Goal: Task Accomplishment & Management: Complete application form

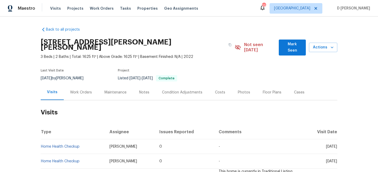
scroll to position [32, 0]
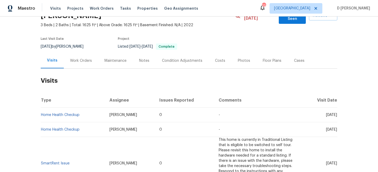
click at [82, 58] on div "Work Orders" at bounding box center [81, 60] width 22 height 5
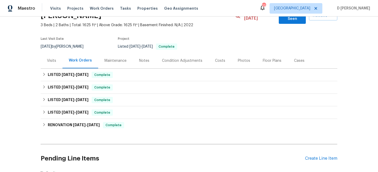
click at [50, 59] on div "Visits" at bounding box center [52, 60] width 22 height 15
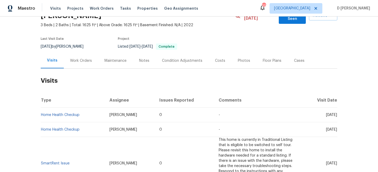
click at [294, 58] on div "Cases" at bounding box center [299, 60] width 10 height 5
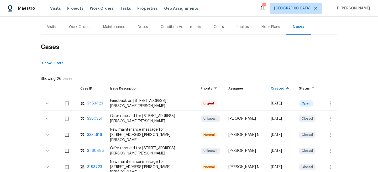
scroll to position [71, 0]
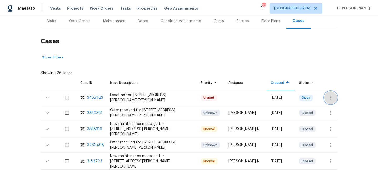
click at [331, 95] on icon "button" at bounding box center [330, 98] width 6 height 6
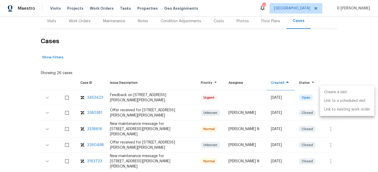
click at [339, 92] on li "Create a visit" at bounding box center [347, 92] width 54 height 9
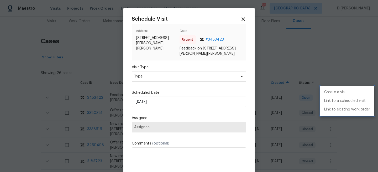
click at [191, 75] on div at bounding box center [189, 86] width 378 height 172
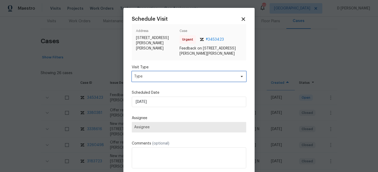
click at [186, 77] on span "Type" at bounding box center [185, 76] width 102 height 5
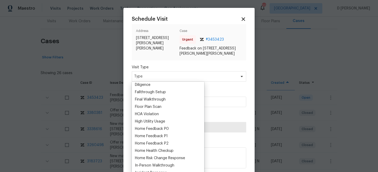
scroll to position [131, 0]
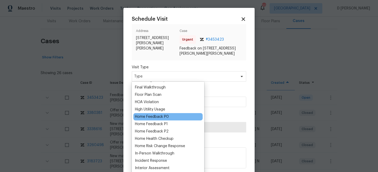
click at [159, 117] on div "Home Feedback P0" at bounding box center [152, 116] width 34 height 5
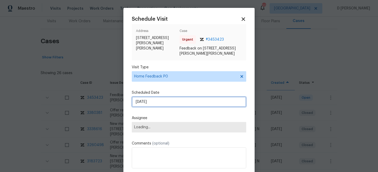
click at [177, 97] on input "[DATE]" at bounding box center [189, 102] width 114 height 10
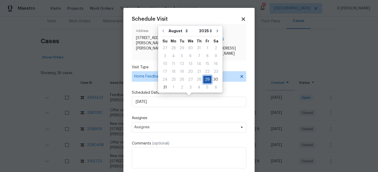
click at [203, 77] on div "29" at bounding box center [207, 79] width 8 height 7
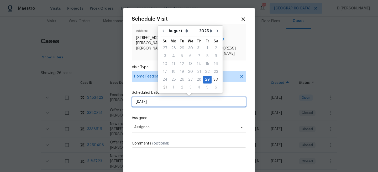
click at [204, 104] on input "[DATE]" at bounding box center [189, 102] width 114 height 10
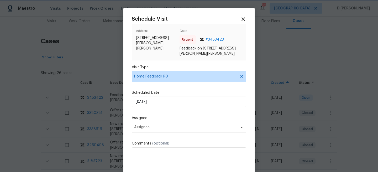
click at [190, 116] on label "Assignee" at bounding box center [189, 118] width 114 height 5
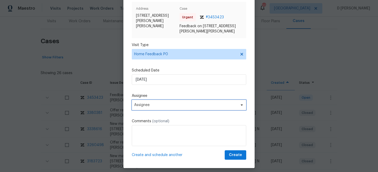
click at [169, 107] on span "Assignee" at bounding box center [189, 105] width 114 height 10
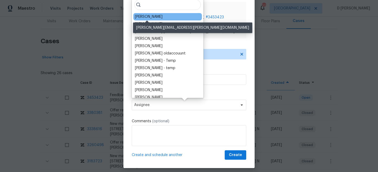
click at [144, 17] on div "[PERSON_NAME]" at bounding box center [149, 16] width 28 height 5
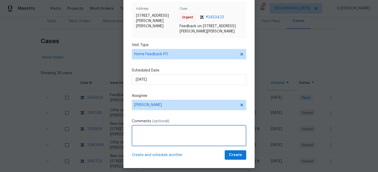
click at [149, 131] on textarea at bounding box center [189, 135] width 114 height 21
paste textarea "An agent called to report that she has attempted several times to close and loc…"
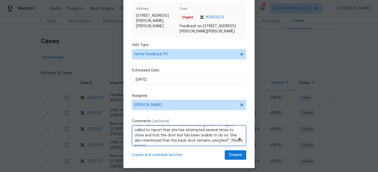
scroll to position [8, 0]
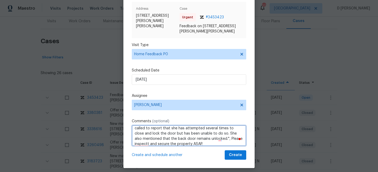
type textarea "Hello Team, Received a feedback stating that " An agent called to report that s…"
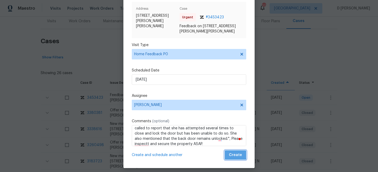
click at [235, 153] on span "Create" at bounding box center [235, 155] width 13 height 7
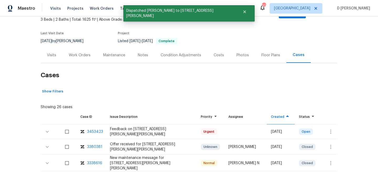
scroll to position [0, 0]
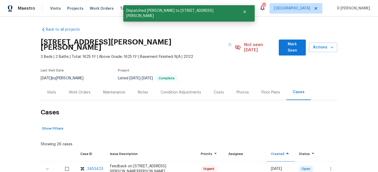
click at [49, 90] on div "Visits" at bounding box center [51, 92] width 9 height 5
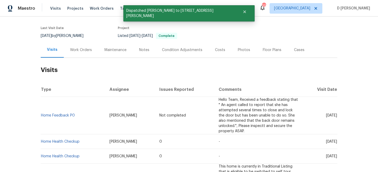
scroll to position [47, 0]
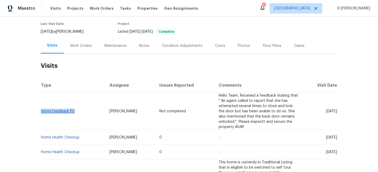
drag, startPoint x: 81, startPoint y: 109, endPoint x: 41, endPoint y: 106, distance: 39.4
click at [41, 106] on td "Home Feedback P0" at bounding box center [73, 111] width 65 height 37
copy link "Home Feedback P0"
click at [326, 136] on span "[DATE]" at bounding box center [331, 138] width 11 height 4
drag, startPoint x: 315, startPoint y: 133, endPoint x: 327, endPoint y: 132, distance: 12.1
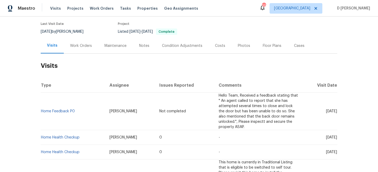
click at [327, 136] on span "[DATE]" at bounding box center [331, 138] width 11 height 4
copy span "[DATE]"
click at [76, 38] on div "Work Orders" at bounding box center [81, 45] width 34 height 15
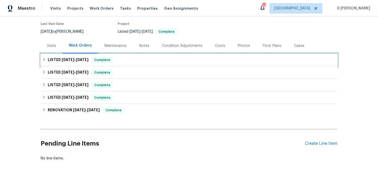
click at [46, 57] on div "LISTED [DATE] - [DATE] Complete" at bounding box center [188, 60] width 293 height 6
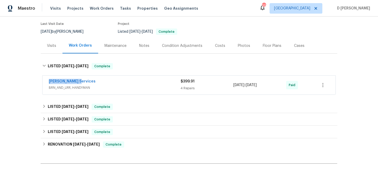
drag, startPoint x: 45, startPoint y: 76, endPoint x: 112, endPoint y: 77, distance: 67.1
click at [112, 76] on div "[PERSON_NAME] Services BRN_AND_LRR, HANDYMAN $399.91 4 Repairs [DATE] - [DATE] …" at bounding box center [188, 85] width 293 height 19
copy link "[PERSON_NAME] Services"
click at [53, 46] on div "Visits" at bounding box center [52, 45] width 22 height 15
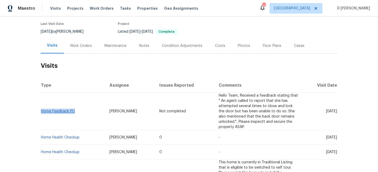
drag, startPoint x: 77, startPoint y: 106, endPoint x: 41, endPoint y: 105, distance: 35.7
click at [41, 105] on td "Home Feedback P0" at bounding box center [73, 111] width 65 height 37
copy link "Home Feedback P0"
